Goal: Task Accomplishment & Management: Use online tool/utility

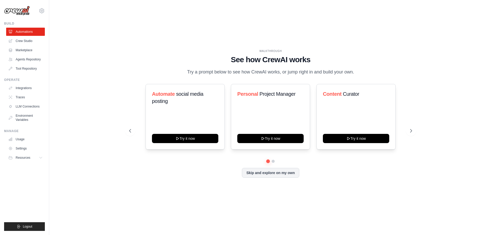
click at [136, 66] on div "WALKTHROUGH See how CrewAI works Try a prompt below to see how CrewAI works, or…" at bounding box center [270, 62] width 283 height 27
click at [22, 41] on link "Crew Studio" at bounding box center [26, 41] width 39 height 8
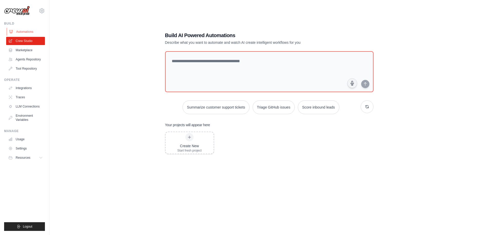
click at [31, 32] on link "Automations" at bounding box center [26, 32] width 39 height 8
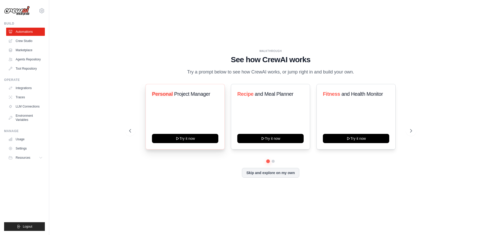
click at [201, 114] on div "Personal Project Manager Try it now" at bounding box center [185, 117] width 79 height 66
click at [132, 131] on icon at bounding box center [129, 130] width 5 height 5
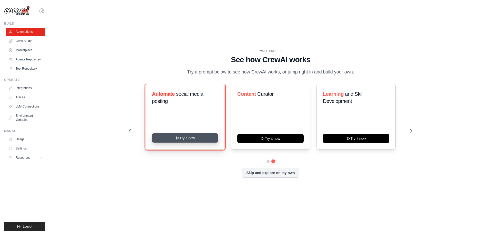
click at [190, 138] on button "Try it now" at bounding box center [185, 138] width 66 height 9
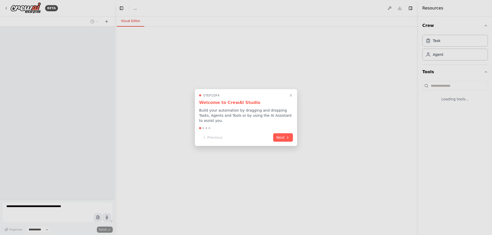
select select "****"
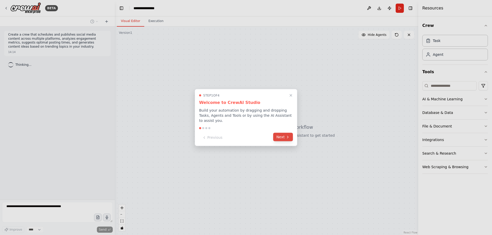
click at [282, 138] on button "Next" at bounding box center [283, 137] width 20 height 8
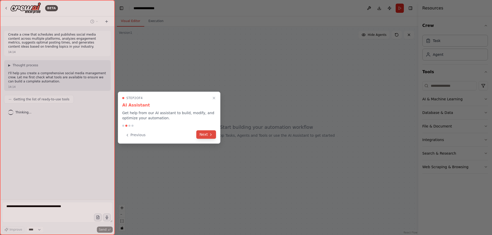
click at [208, 135] on button "Next" at bounding box center [206, 135] width 20 height 8
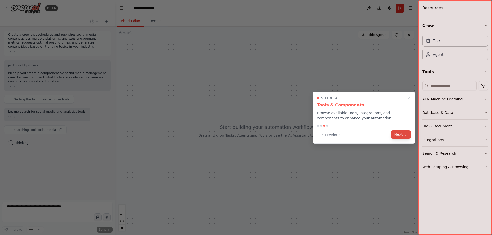
click at [402, 137] on button "Next" at bounding box center [401, 135] width 20 height 8
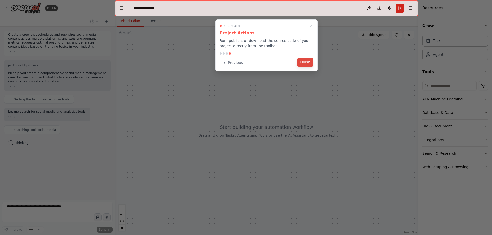
click at [306, 63] on button "Finish" at bounding box center [305, 62] width 16 height 8
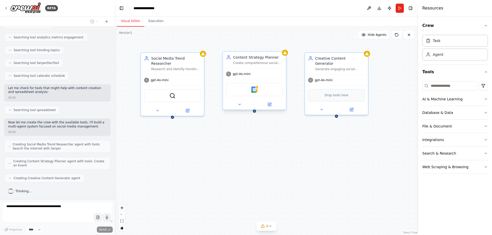
scroll to position [148, 0]
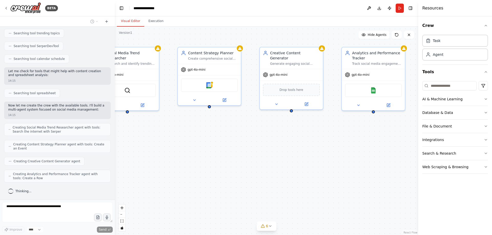
drag, startPoint x: 353, startPoint y: 148, endPoint x: 307, endPoint y: 143, distance: 46.0
click at [307, 143] on div "Social Media Trend Researcher Research and identify trending topics in {industr…" at bounding box center [267, 131] width 304 height 209
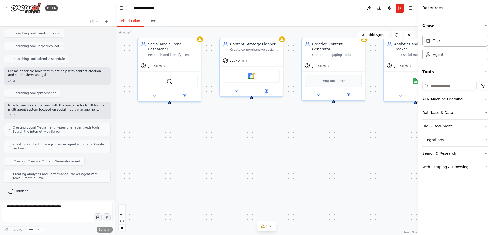
drag, startPoint x: 292, startPoint y: 152, endPoint x: 331, endPoint y: 145, distance: 39.1
click at [331, 145] on div "Social Media Trend Researcher Research and identify trending topics in {industr…" at bounding box center [267, 131] width 304 height 209
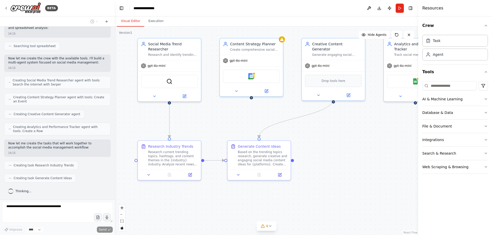
scroll to position [208, 0]
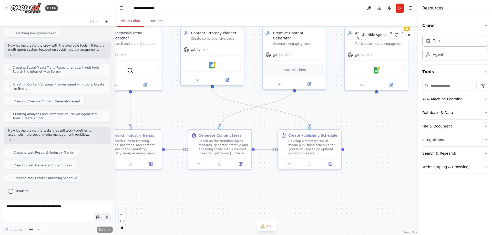
drag, startPoint x: 365, startPoint y: 120, endPoint x: 326, endPoint y: 109, distance: 40.8
click at [326, 109] on div ".deletable-edge-delete-btn { width: 20px; height: 20px; border: 0px solid #ffff…" at bounding box center [267, 131] width 304 height 209
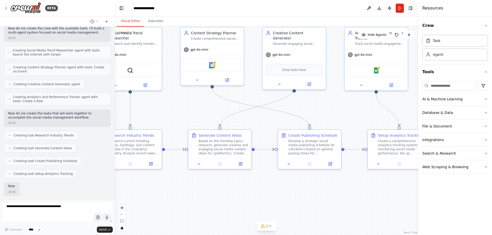
scroll to position [251, 0]
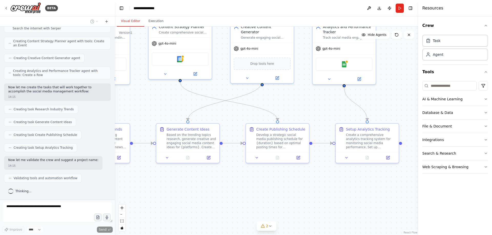
drag, startPoint x: 348, startPoint y: 112, endPoint x: 288, endPoint y: 98, distance: 61.5
click at [290, 99] on div ".deletable-edge-delete-btn { width: 20px; height: 20px; border: 0px solid #ffff…" at bounding box center [267, 131] width 304 height 209
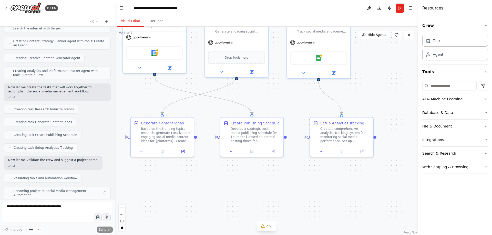
scroll to position [268, 0]
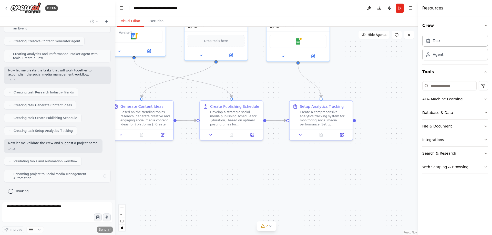
drag, startPoint x: 357, startPoint y: 95, endPoint x: 342, endPoint y: 86, distance: 17.3
click at [342, 86] on div ".deletable-edge-delete-btn { width: 20px; height: 20px; border: 0px solid #ffff…" at bounding box center [267, 131] width 304 height 209
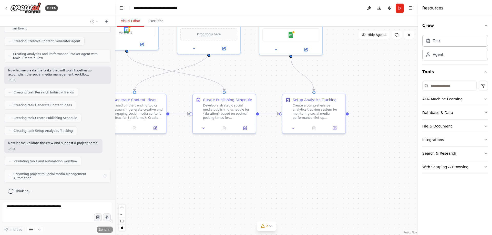
drag, startPoint x: 403, startPoint y: 108, endPoint x: 362, endPoint y: 82, distance: 49.1
click at [362, 82] on div ".deletable-edge-delete-btn { width: 20px; height: 20px; border: 0px solid #ffff…" at bounding box center [267, 131] width 304 height 209
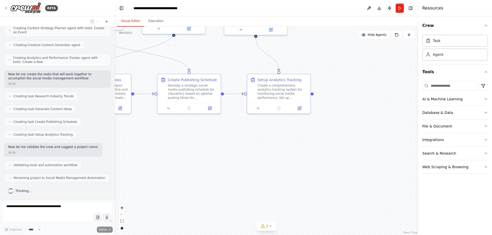
scroll to position [264, 0]
drag, startPoint x: 371, startPoint y: 126, endPoint x: 337, endPoint y: 148, distance: 40.4
click at [378, 119] on div ".deletable-edge-delete-btn { width: 20px; height: 20px; border: 0px solid #ffff…" at bounding box center [267, 131] width 304 height 209
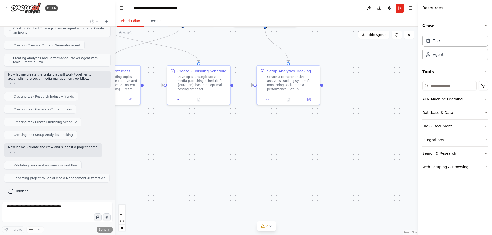
drag, startPoint x: 328, startPoint y: 149, endPoint x: 375, endPoint y: 137, distance: 48.1
click at [374, 137] on div ".deletable-edge-delete-btn { width: 20px; height: 20px; border: 0px solid #ffff…" at bounding box center [267, 131] width 304 height 209
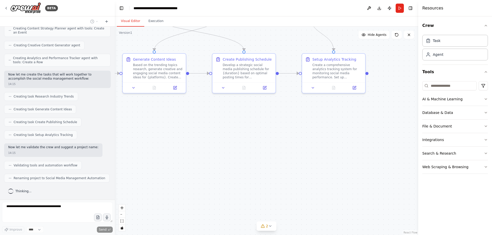
drag, startPoint x: 253, startPoint y: 149, endPoint x: 316, endPoint y: 145, distance: 63.7
click at [315, 146] on div ".deletable-edge-delete-btn { width: 20px; height: 20px; border: 0px solid #ffff…" at bounding box center [267, 131] width 304 height 209
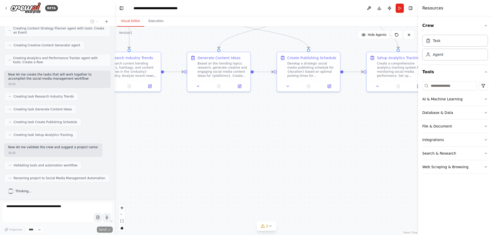
drag, startPoint x: 214, startPoint y: 158, endPoint x: 268, endPoint y: 143, distance: 56.1
click at [286, 152] on div ".deletable-edge-delete-btn { width: 20px; height: 20px; border: 0px solid #ffff…" at bounding box center [267, 131] width 304 height 209
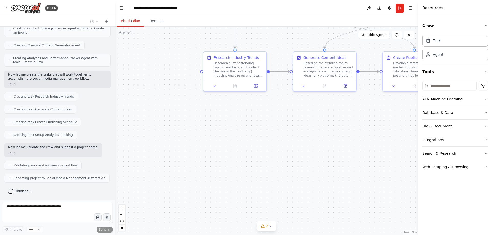
drag, startPoint x: 274, startPoint y: 155, endPoint x: 287, endPoint y: 167, distance: 17.4
click at [287, 167] on div ".deletable-edge-delete-btn { width: 20px; height: 20px; border: 0px solid #ffff…" at bounding box center [267, 131] width 304 height 209
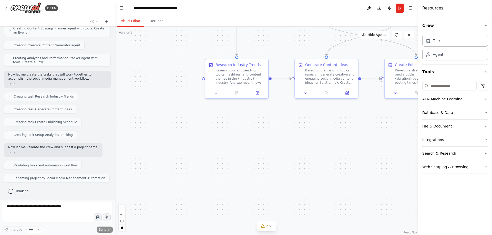
drag, startPoint x: 285, startPoint y: 156, endPoint x: 288, endPoint y: 173, distance: 17.9
click at [288, 171] on div ".deletable-edge-delete-btn { width: 20px; height: 20px; border: 0px solid #ffff…" at bounding box center [267, 131] width 304 height 209
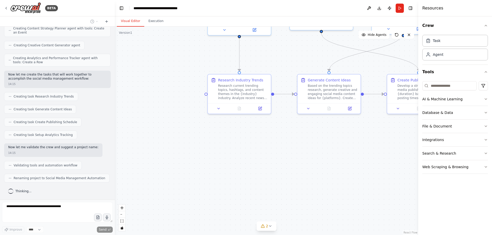
drag, startPoint x: 292, startPoint y: 164, endPoint x: 295, endPoint y: 171, distance: 7.3
click at [295, 171] on div ".deletable-edge-delete-btn { width: 20px; height: 20px; border: 0px solid #ffff…" at bounding box center [267, 131] width 304 height 209
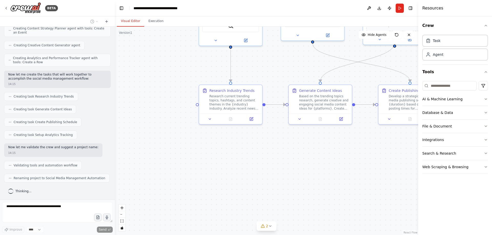
drag, startPoint x: 176, startPoint y: 90, endPoint x: 77, endPoint y: 109, distance: 101.1
click at [77, 109] on div "BETA Create a crew that schedules and publishes social media content across mul…" at bounding box center [246, 117] width 492 height 235
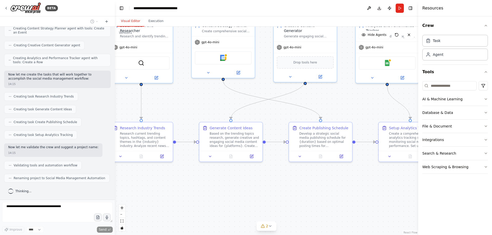
drag, startPoint x: 196, startPoint y: 83, endPoint x: 194, endPoint y: 108, distance: 24.7
click at [194, 108] on div ".deletable-edge-delete-btn { width: 20px; height: 20px; border: 0px solid #ffff…" at bounding box center [267, 131] width 304 height 209
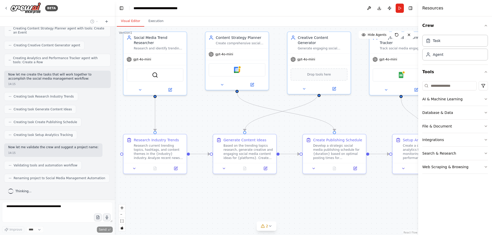
drag, startPoint x: 207, startPoint y: 112, endPoint x: 221, endPoint y: 122, distance: 17.5
click at [221, 122] on div ".deletable-edge-delete-btn { width: 20px; height: 20px; border: 0px solid #ffff…" at bounding box center [267, 131] width 304 height 209
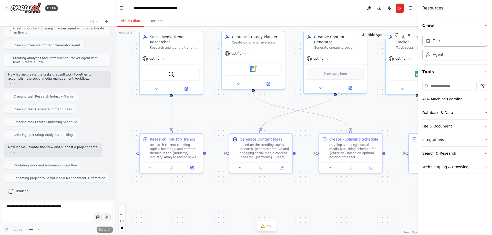
drag, startPoint x: 229, startPoint y: 119, endPoint x: 241, endPoint y: 115, distance: 12.7
click at [244, 112] on div ".deletable-edge-delete-btn { width: 20px; height: 20px; border: 0px solid #ffff…" at bounding box center [267, 131] width 304 height 209
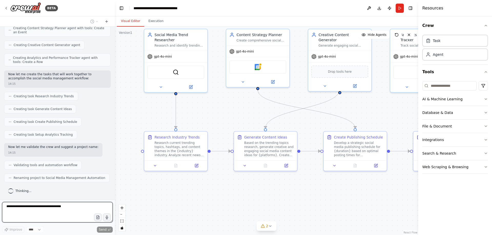
click at [245, 105] on div "BETA Create a crew that schedules and publishes social media content across mul…" at bounding box center [246, 117] width 492 height 235
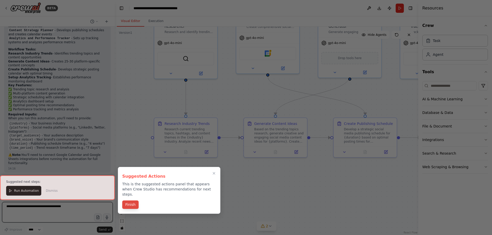
scroll to position [458, 0]
click at [135, 201] on button "Finish" at bounding box center [130, 205] width 16 height 8
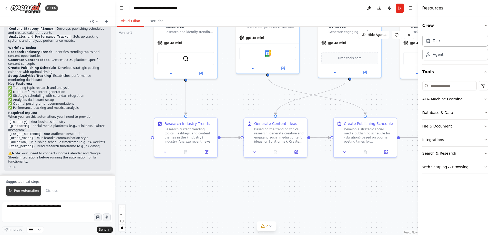
click at [27, 190] on span "Run Automation" at bounding box center [26, 191] width 25 height 4
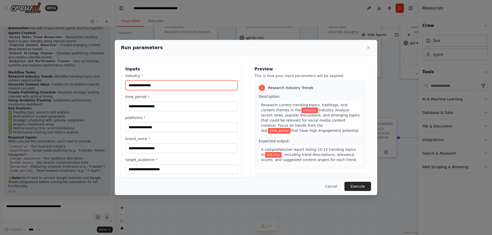
click at [165, 87] on input "industry *" at bounding box center [181, 86] width 112 height 10
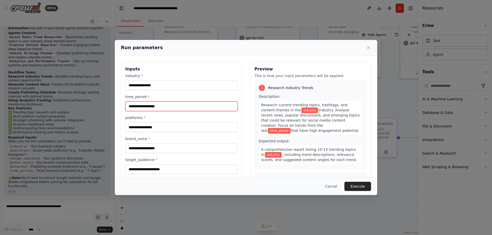
click at [164, 105] on input "time_period *" at bounding box center [181, 107] width 112 height 10
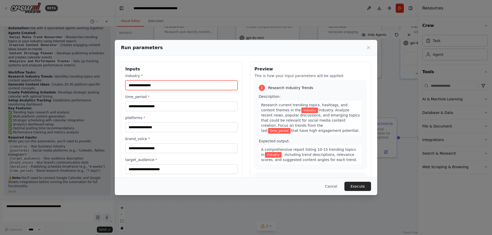
click at [167, 87] on input "industry *" at bounding box center [181, 86] width 112 height 10
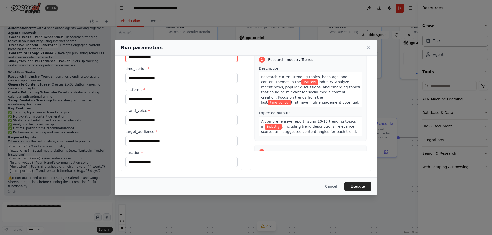
scroll to position [0, 0]
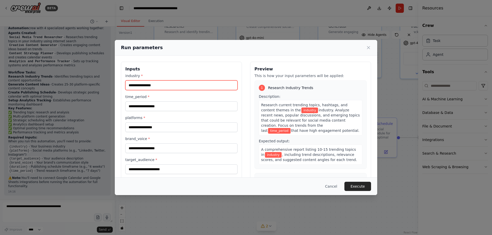
click at [161, 81] on input "industry *" at bounding box center [181, 86] width 112 height 10
click at [163, 88] on input "industry *" at bounding box center [181, 86] width 112 height 10
click at [162, 88] on input "industry *" at bounding box center [181, 86] width 112 height 10
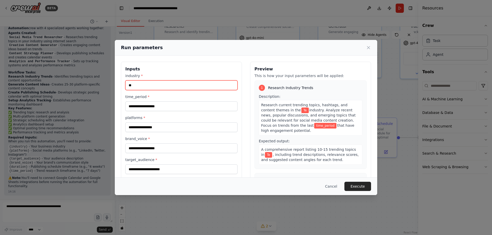
type input "*"
click at [162, 88] on input "********" at bounding box center [181, 86] width 112 height 10
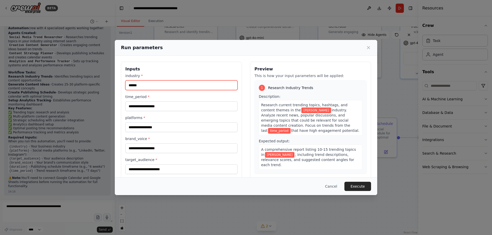
type input "******"
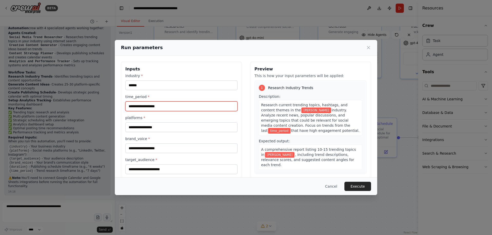
click at [168, 104] on input "time_period *" at bounding box center [181, 107] width 112 height 10
type input "**"
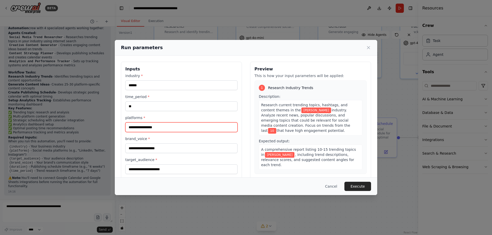
click at [167, 124] on input "platforms *" at bounding box center [181, 128] width 112 height 10
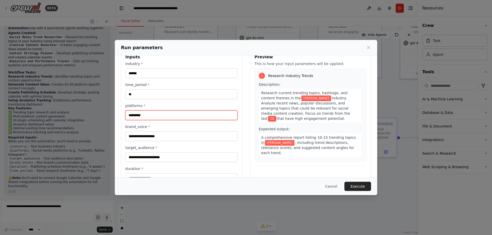
scroll to position [28, 0]
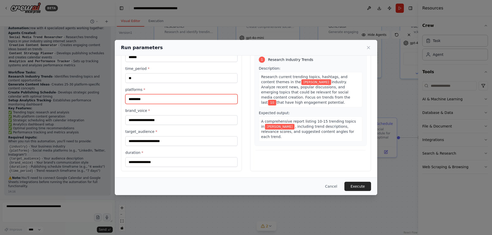
type input "*********"
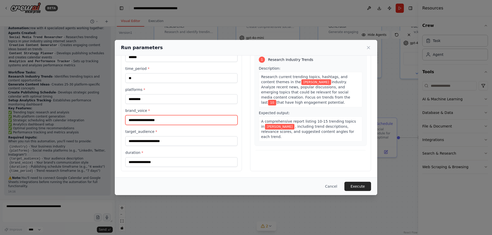
click at [170, 120] on input "brand_voice *" at bounding box center [181, 120] width 112 height 10
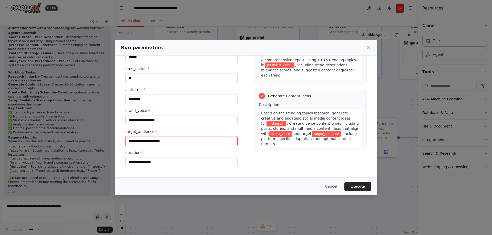
click at [181, 138] on input "target_audience *" at bounding box center [181, 141] width 112 height 10
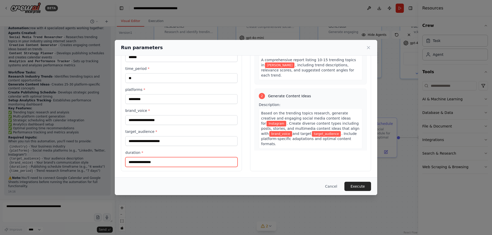
click at [187, 160] on input "duration *" at bounding box center [181, 162] width 112 height 10
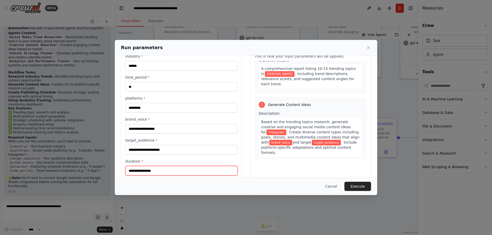
scroll to position [28, 0]
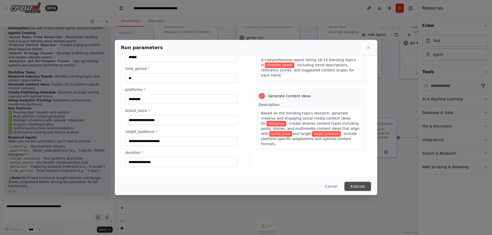
click at [364, 188] on button "Execute" at bounding box center [358, 186] width 27 height 9
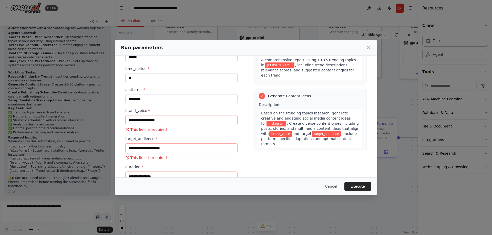
scroll to position [50, 0]
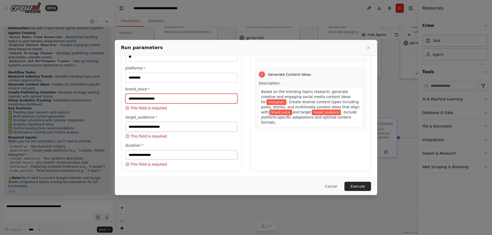
click at [187, 98] on input "brand_voice *" at bounding box center [181, 99] width 112 height 10
type input "*"
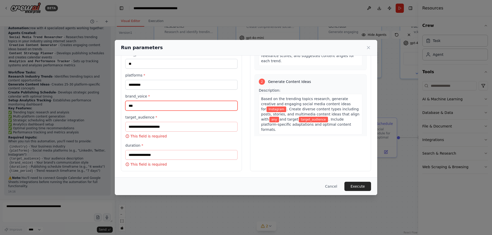
type input "***"
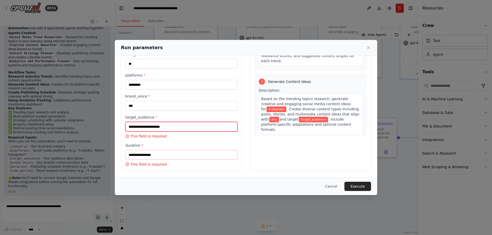
click at [162, 127] on input "target_audience *" at bounding box center [181, 127] width 112 height 10
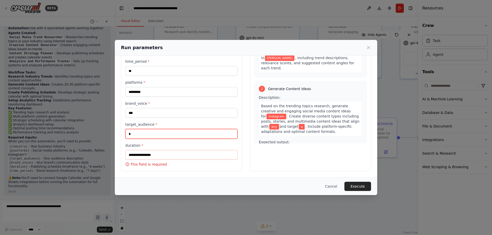
scroll to position [35, 0]
type input "***"
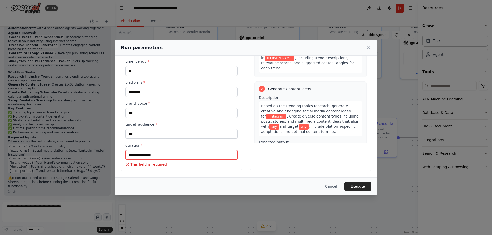
click at [169, 158] on input "duration *" at bounding box center [181, 155] width 112 height 10
click at [175, 154] on input "duration *" at bounding box center [181, 155] width 112 height 10
type input "*"
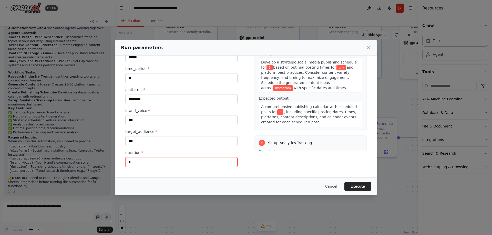
scroll to position [289, 0]
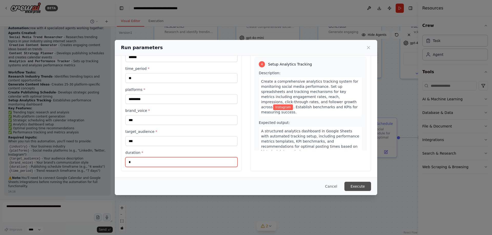
type input "*"
click at [364, 186] on button "Execute" at bounding box center [358, 186] width 27 height 9
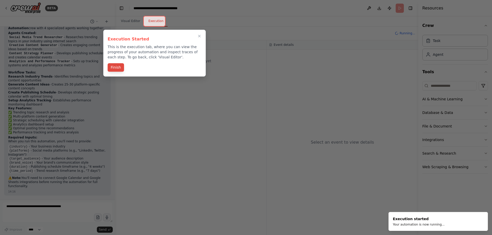
click at [116, 64] on button "Finish" at bounding box center [116, 67] width 16 height 8
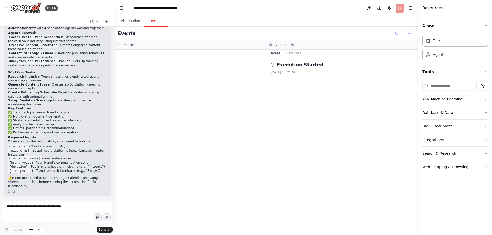
click at [189, 69] on div at bounding box center [191, 143] width 152 height 186
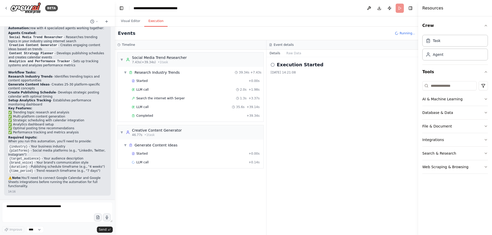
click at [210, 186] on div "▼ Social Media Trend Researcher 7.43s (+39.34s) • 1 task ▼ Research Industry Tr…" at bounding box center [191, 143] width 152 height 186
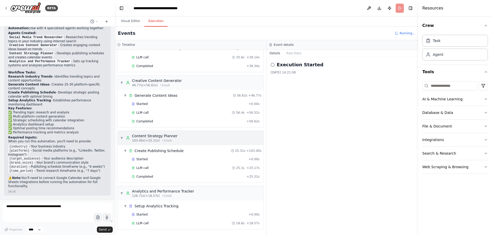
scroll to position [458, 0]
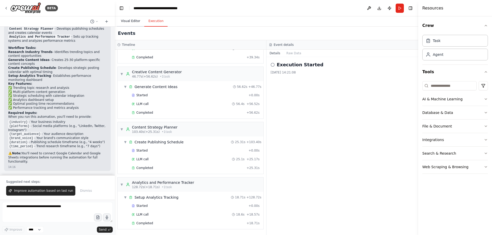
click at [131, 22] on button "Visual Editor" at bounding box center [130, 21] width 27 height 11
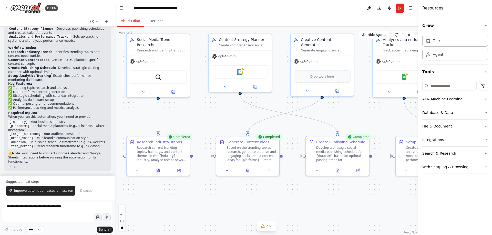
drag, startPoint x: 308, startPoint y: 101, endPoint x: 206, endPoint y: 140, distance: 108.5
click at [210, 140] on div ".deletable-edge-delete-btn { width: 20px; height: 20px; border: 0px solid #ffff…" at bounding box center [267, 131] width 304 height 209
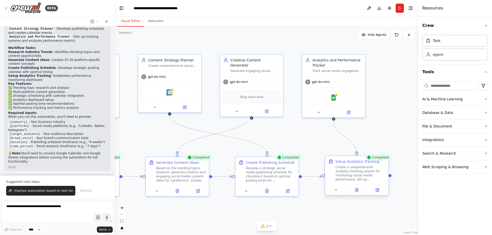
click at [358, 178] on div "Create a comprehensive analytics tracking system for monitoring social media pe…" at bounding box center [361, 173] width 50 height 16
click at [159, 23] on button "Execution" at bounding box center [155, 21] width 23 height 11
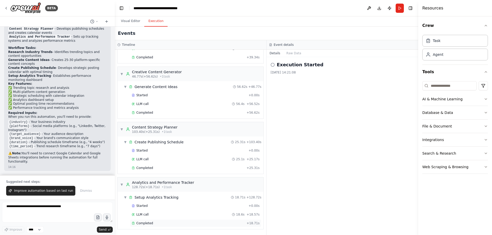
click at [142, 224] on span "Completed" at bounding box center [144, 224] width 17 height 4
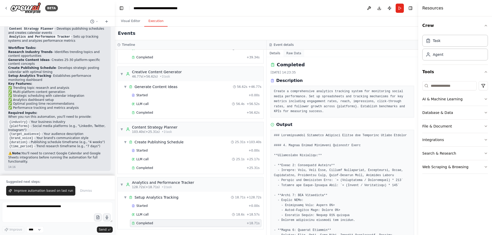
click at [292, 55] on button "Raw Data" at bounding box center [294, 53] width 21 height 7
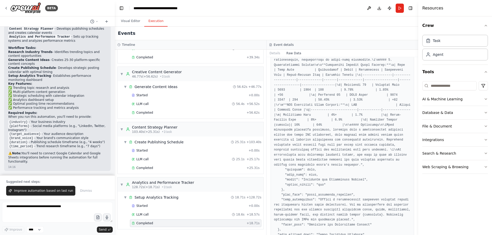
scroll to position [722, 0]
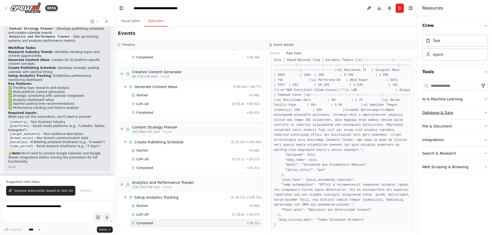
click at [470, 113] on button "Database & Data" at bounding box center [456, 112] width 66 height 13
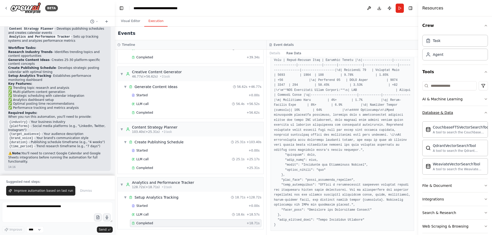
click at [475, 109] on button "Database & Data" at bounding box center [456, 112] width 66 height 13
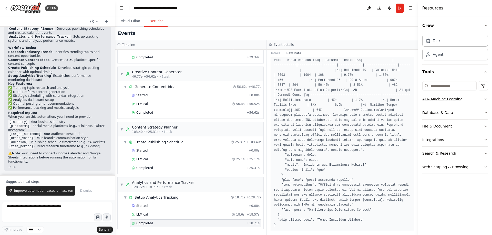
click at [477, 101] on button "AI & Machine Learning" at bounding box center [456, 99] width 66 height 13
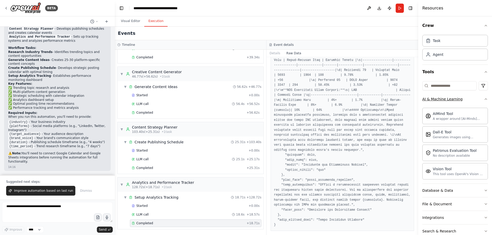
click at [476, 99] on button "AI & Machine Learning" at bounding box center [456, 99] width 66 height 13
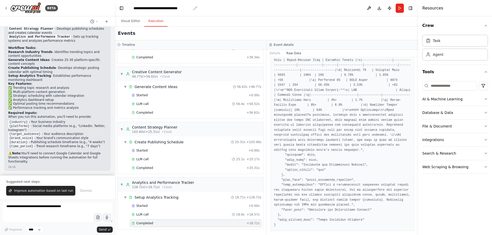
click at [175, 8] on div "**********" at bounding box center [163, 8] width 58 height 5
click at [259, 12] on header "**********" at bounding box center [267, 8] width 304 height 16
click at [133, 19] on button "Visual Editor" at bounding box center [130, 21] width 27 height 11
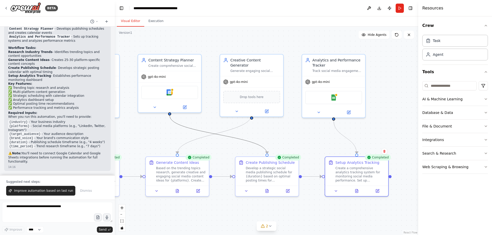
drag, startPoint x: 195, startPoint y: 127, endPoint x: 219, endPoint y: 126, distance: 24.4
click at [219, 126] on div ".deletable-edge-delete-btn { width: 20px; height: 20px; border: 0px solid #ffff…" at bounding box center [267, 131] width 304 height 209
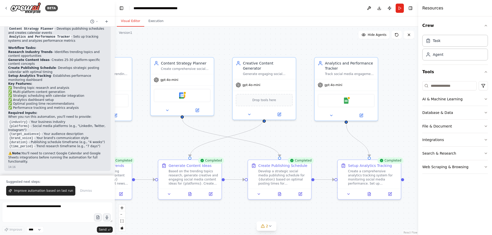
drag, startPoint x: 216, startPoint y: 127, endPoint x: 272, endPoint y: 129, distance: 55.4
click at [272, 129] on div ".deletable-edge-delete-btn { width: 20px; height: 20px; border: 0px solid #ffff…" at bounding box center [267, 131] width 304 height 209
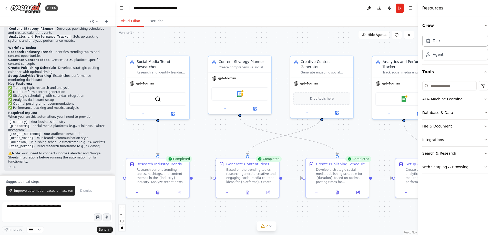
drag, startPoint x: 233, startPoint y: 135, endPoint x: 274, endPoint y: 136, distance: 41.6
click at [274, 136] on div ".deletable-edge-delete-btn { width: 20px; height: 20px; border: 0px solid #ffff…" at bounding box center [267, 131] width 304 height 209
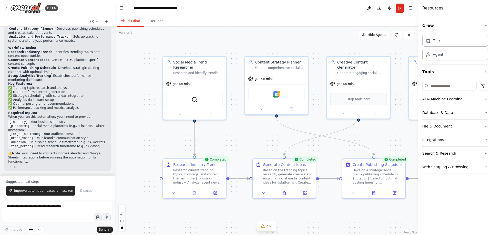
drag, startPoint x: 261, startPoint y: 139, endPoint x: 272, endPoint y: 138, distance: 10.3
click at [272, 138] on div ".deletable-edge-delete-btn { width: 20px; height: 20px; border: 0px solid #ffff…" at bounding box center [267, 131] width 304 height 209
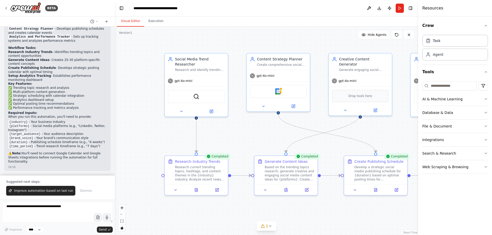
drag, startPoint x: 296, startPoint y: 47, endPoint x: 299, endPoint y: 42, distance: 6.1
click at [299, 42] on div ".deletable-edge-delete-btn { width: 20px; height: 20px; border: 0px solid #ffff…" at bounding box center [267, 131] width 304 height 209
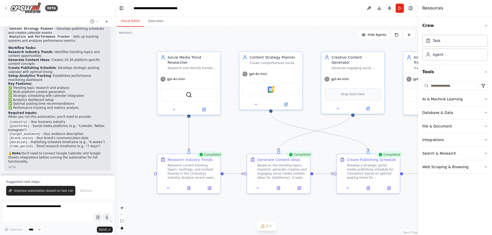
drag, startPoint x: 379, startPoint y: 119, endPoint x: 326, endPoint y: 117, distance: 53.6
click at [323, 115] on div ".deletable-edge-delete-btn { width: 20px; height: 20px; border: 0px solid #ffff…" at bounding box center [267, 131] width 304 height 209
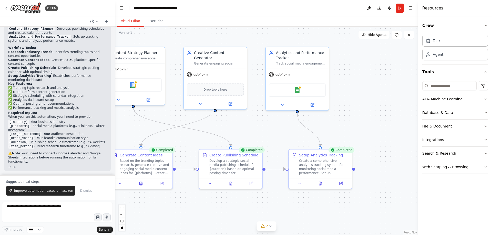
drag, startPoint x: 340, startPoint y: 137, endPoint x: 328, endPoint y: 137, distance: 11.8
click at [328, 137] on div ".deletable-edge-delete-btn { width: 20px; height: 20px; border: 0px solid #ffff…" at bounding box center [267, 131] width 304 height 209
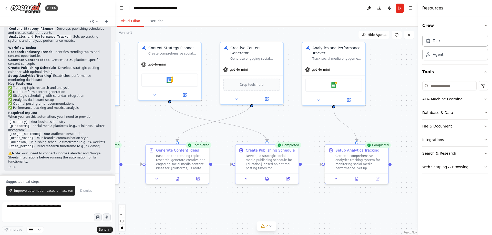
drag, startPoint x: 309, startPoint y: 134, endPoint x: 357, endPoint y: 124, distance: 49.0
click at [356, 124] on div ".deletable-edge-delete-btn { width: 20px; height: 20px; border: 0px solid #ffff…" at bounding box center [267, 131] width 304 height 209
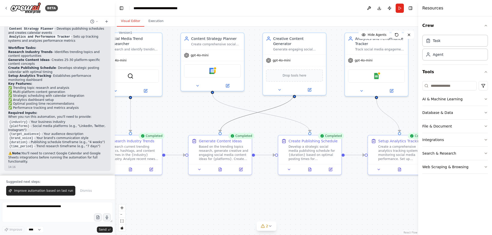
drag, startPoint x: 233, startPoint y: 118, endPoint x: 252, endPoint y: 119, distance: 18.2
click at [252, 119] on div ".deletable-edge-delete-btn { width: 20px; height: 20px; border: 0px solid #ffff…" at bounding box center [267, 131] width 304 height 209
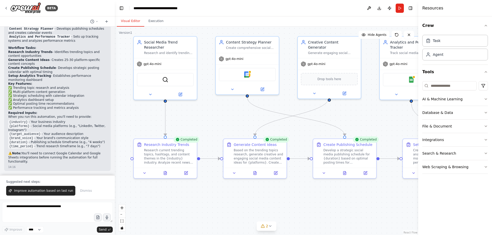
drag, startPoint x: 258, startPoint y: 124, endPoint x: 300, endPoint y: 129, distance: 42.3
click at [302, 129] on div ".deletable-edge-delete-btn { width: 20px; height: 20px; border: 0px solid #ffff…" at bounding box center [267, 131] width 304 height 209
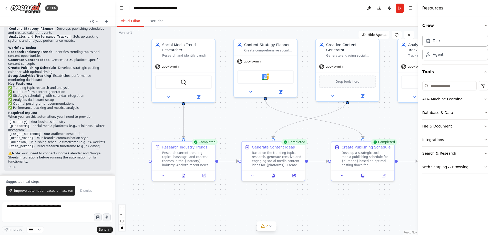
drag, startPoint x: 261, startPoint y: 121, endPoint x: 274, endPoint y: 123, distance: 13.2
click at [274, 123] on div ".deletable-edge-delete-btn { width: 20px; height: 20px; border: 0px solid #ffff…" at bounding box center [267, 131] width 304 height 209
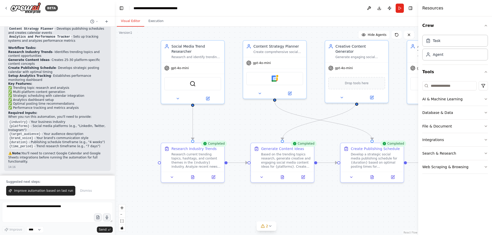
click at [260, 122] on div ".deletable-edge-delete-btn { width: 20px; height: 20px; border: 0px solid #ffff…" at bounding box center [267, 131] width 304 height 209
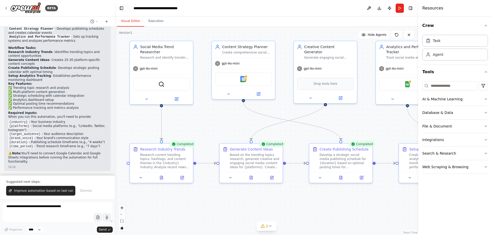
drag, startPoint x: 322, startPoint y: 106, endPoint x: 256, endPoint y: 102, distance: 65.7
click at [252, 106] on div ".deletable-edge-delete-btn { width: 20px; height: 20px; border: 0px solid #ffff…" at bounding box center [267, 131] width 304 height 209
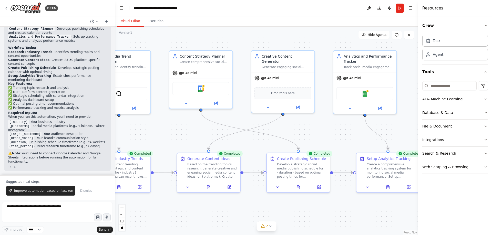
drag, startPoint x: 327, startPoint y: 116, endPoint x: 319, endPoint y: 128, distance: 14.5
click at [319, 130] on div ".deletable-edge-delete-btn { width: 20px; height: 20px; border: 0px solid #ffff…" at bounding box center [267, 131] width 304 height 209
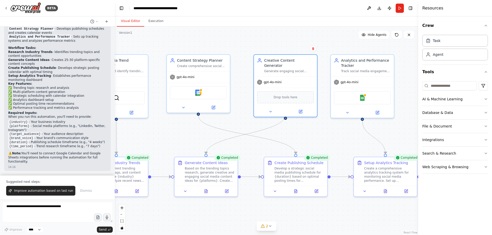
drag, startPoint x: 267, startPoint y: 52, endPoint x: 261, endPoint y: 52, distance: 6.4
click at [261, 52] on div ".deletable-edge-delete-btn { width: 20px; height: 20px; border: 0px solid #ffff…" at bounding box center [267, 131] width 304 height 209
drag, startPoint x: 266, startPoint y: 57, endPoint x: 266, endPoint y: 60, distance: 2.7
click at [266, 60] on div "Creative Content Generator Generate engaging social media content ideas, captio…" at bounding box center [285, 70] width 63 height 22
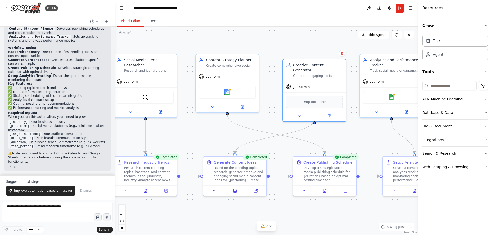
drag, startPoint x: 243, startPoint y: 37, endPoint x: 276, endPoint y: 37, distance: 32.6
click at [275, 37] on div ".deletable-edge-delete-btn { width: 20px; height: 20px; border: 0px solid #ffff…" at bounding box center [267, 131] width 304 height 209
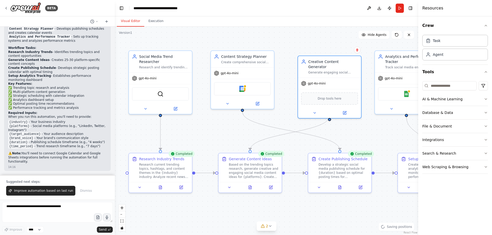
drag, startPoint x: 272, startPoint y: 44, endPoint x: 283, endPoint y: 43, distance: 11.1
click at [306, 37] on div ".deletable-edge-delete-btn { width: 20px; height: 20px; border: 0px solid #ffff…" at bounding box center [267, 131] width 304 height 209
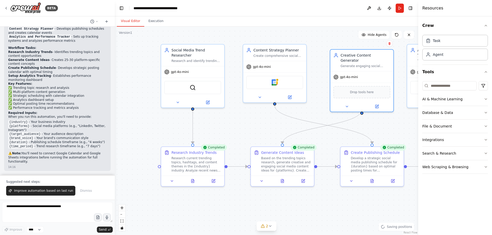
drag, startPoint x: 277, startPoint y: 40, endPoint x: 244, endPoint y: 39, distance: 33.1
click at [307, 42] on div ".deletable-edge-delete-btn { width: 20px; height: 20px; border: 0px solid #ffff…" at bounding box center [267, 131] width 304 height 209
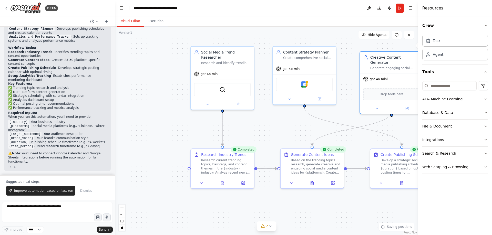
drag, startPoint x: 251, startPoint y: 40, endPoint x: 263, endPoint y: 41, distance: 11.6
click at [262, 41] on div ".deletable-edge-delete-btn { width: 20px; height: 20px; border: 0px solid #ffff…" at bounding box center [267, 131] width 304 height 209
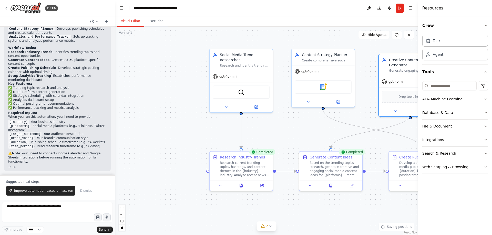
drag, startPoint x: 170, startPoint y: 38, endPoint x: 226, endPoint y: 38, distance: 56.7
click at [208, 38] on div ".deletable-edge-delete-btn { width: 20px; height: 20px; border: 0px solid #ffff…" at bounding box center [267, 131] width 304 height 209
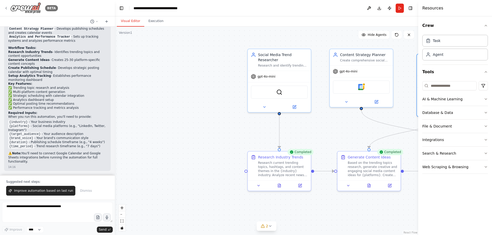
click at [8, 8] on icon at bounding box center [6, 8] width 4 height 4
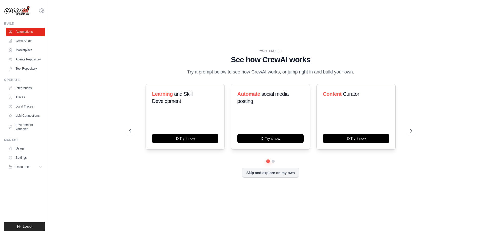
click at [450, 6] on div "WALKTHROUGH See how CrewAI works Try a prompt below to see how CrewAI works, or…" at bounding box center [270, 117] width 427 height 225
click at [450, 55] on div "WALKTHROUGH See how CrewAI works Try a prompt below to see how CrewAI works, or…" at bounding box center [270, 117] width 427 height 225
click at [31, 150] on link "Usage" at bounding box center [26, 149] width 39 height 8
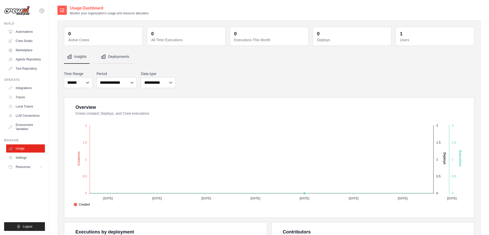
click at [113, 54] on button "Deployments" at bounding box center [115, 57] width 34 height 14
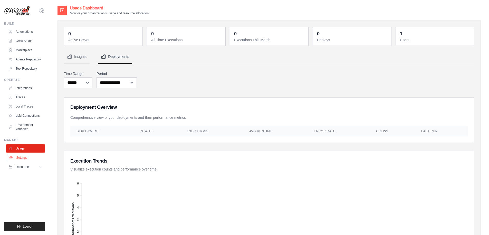
click at [22, 156] on link "Settings" at bounding box center [26, 158] width 39 height 8
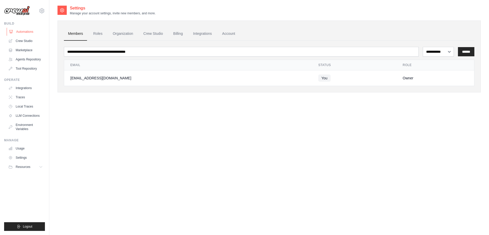
click at [29, 29] on link "Automations" at bounding box center [26, 32] width 39 height 8
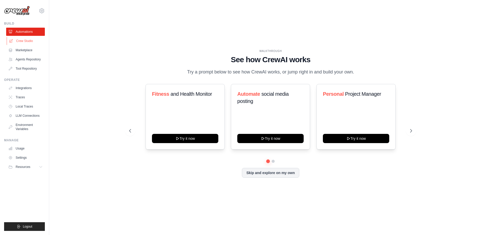
click at [27, 42] on link "Crew Studio" at bounding box center [26, 41] width 39 height 8
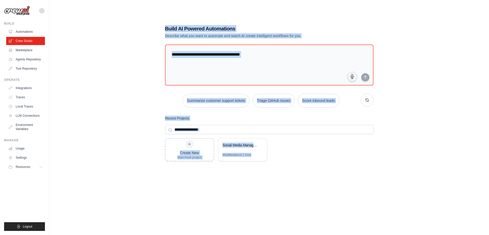
drag, startPoint x: 154, startPoint y: 25, endPoint x: 407, endPoint y: 175, distance: 294.0
click at [407, 175] on div "Build AI Powered Automations Describe what you want to automate and watch AI cr…" at bounding box center [268, 122] width 423 height 235
